Goal: Subscribe to service/newsletter

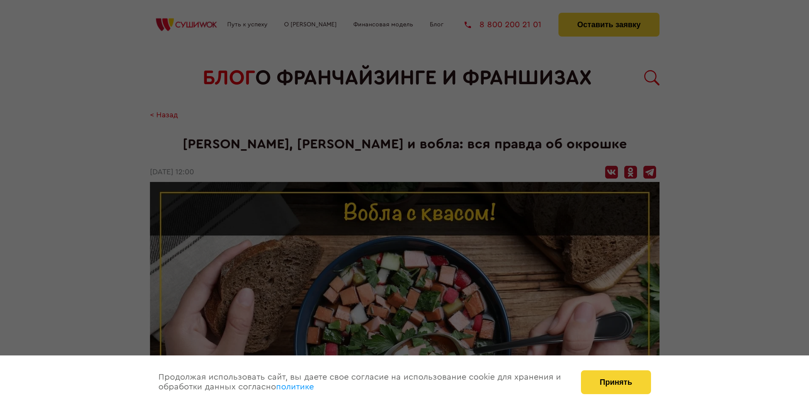
scroll to position [887, 0]
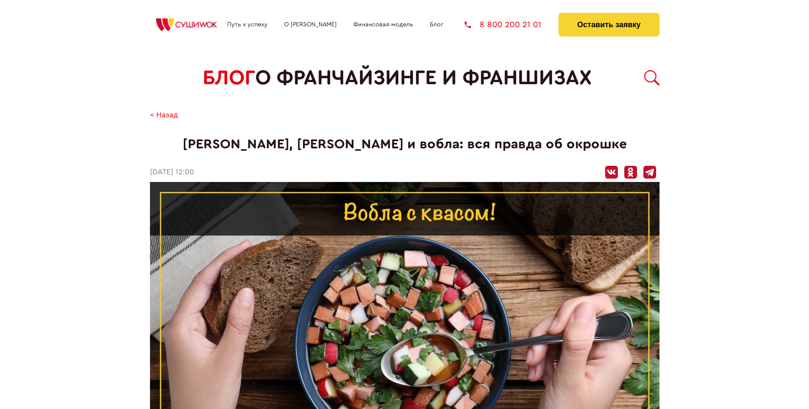
scroll to position [887, 0]
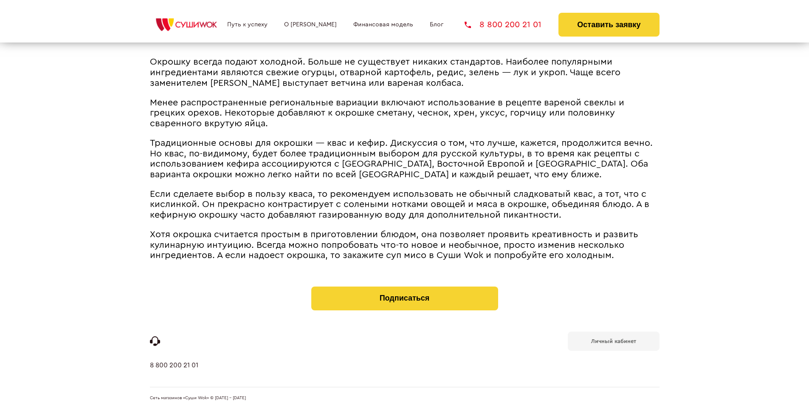
click at [613, 340] on b "Личный кабинет" at bounding box center [613, 341] width 45 height 6
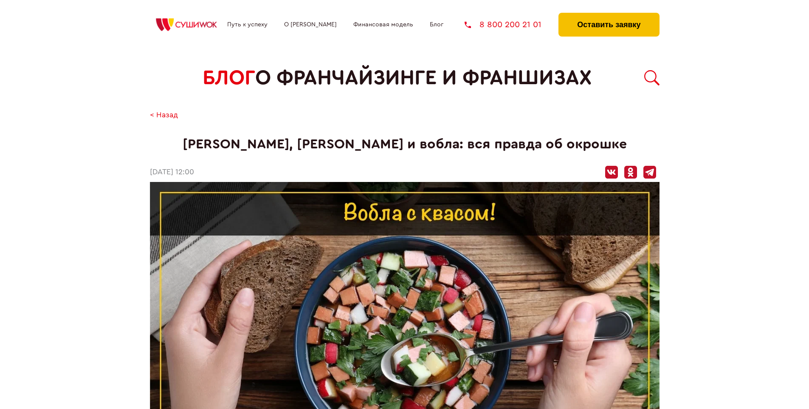
click at [609, 15] on button "Оставить заявку" at bounding box center [609, 25] width 101 height 24
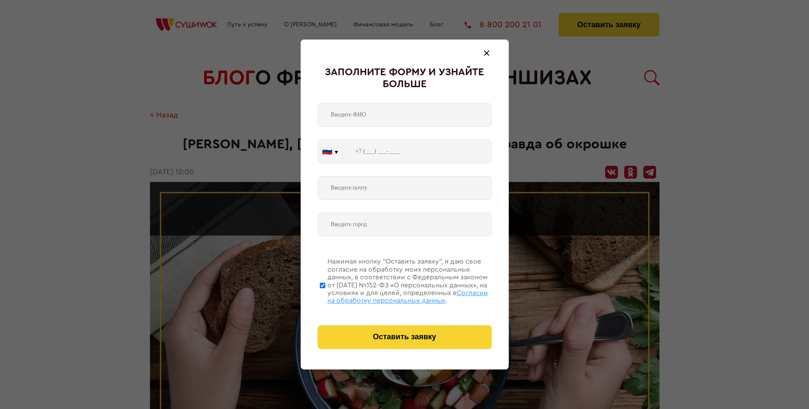
click at [394, 295] on span "Согласии на обработку персональных данных" at bounding box center [408, 296] width 161 height 14
click at [325, 295] on input "Нажимая кнопку “Оставить заявку”, я даю свое согласие на обработку моих персона…" at bounding box center [323, 285] width 6 height 68
checkbox input "false"
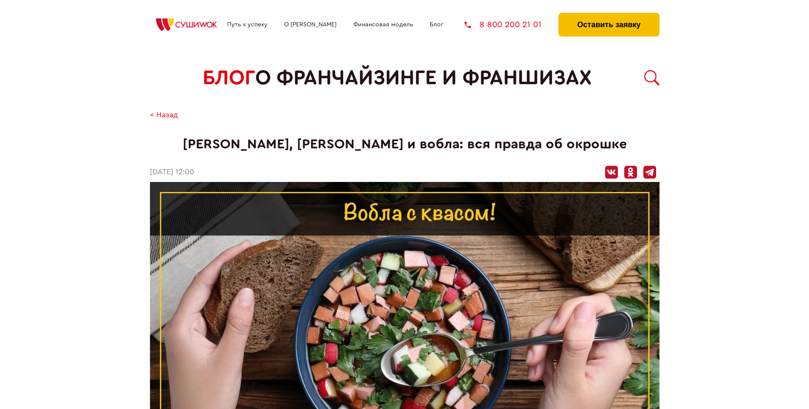
click at [609, 15] on button "Оставить заявку" at bounding box center [609, 25] width 101 height 24
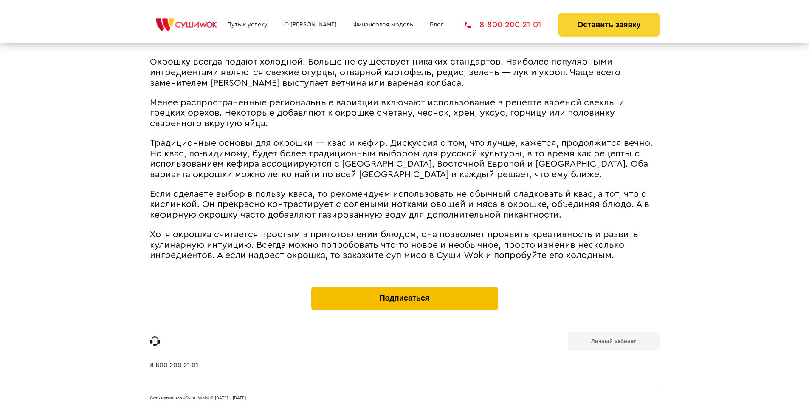
click at [404, 288] on button "Подписаться" at bounding box center [404, 298] width 187 height 24
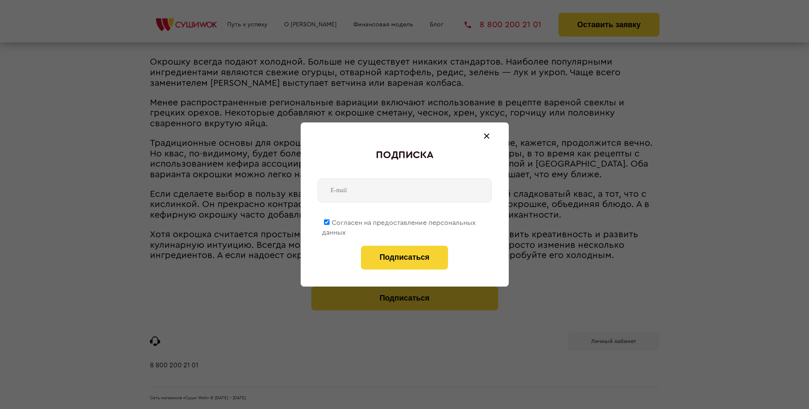
click at [399, 221] on span "Согласен на предоставление персональных данных" at bounding box center [399, 227] width 154 height 17
click at [330, 221] on input "Согласен на предоставление персональных данных" at bounding box center [327, 222] width 6 height 6
checkbox input "false"
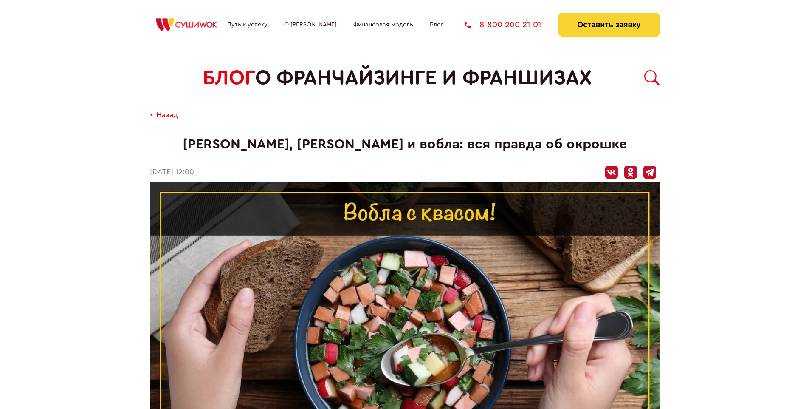
scroll to position [887, 0]
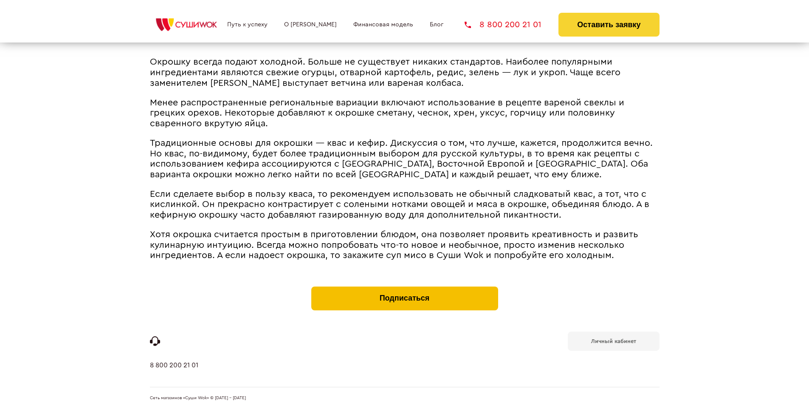
click at [404, 288] on button "Подписаться" at bounding box center [404, 298] width 187 height 24
